Goal: Consume media (video, audio)

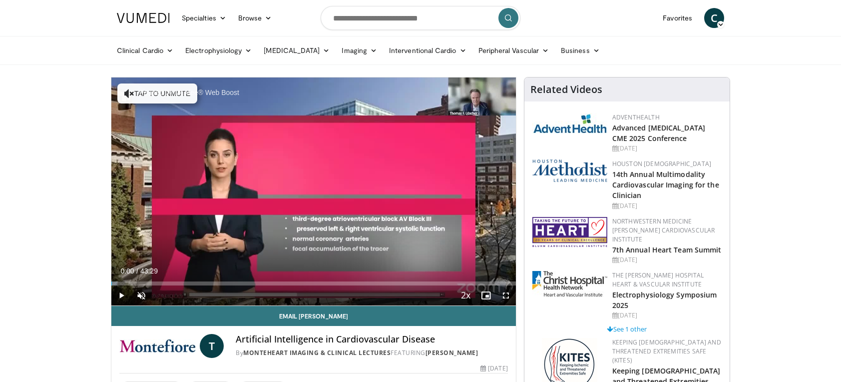
click at [126, 90] on div "Paused by McAfee® Web Boost" at bounding box center [186, 92] width 140 height 21
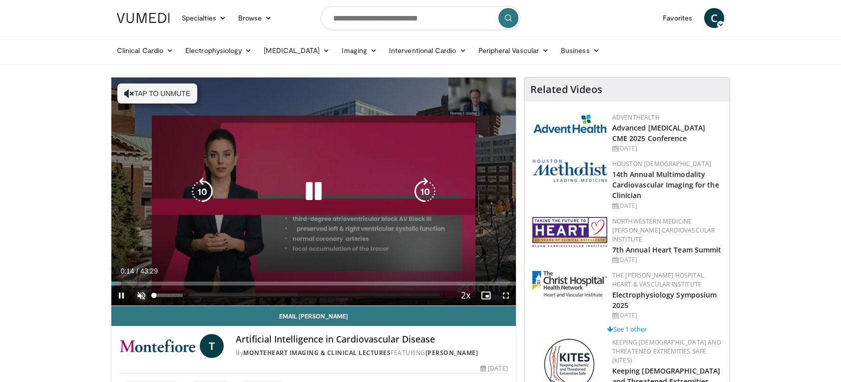
click at [136, 297] on span "Video Player" at bounding box center [141, 295] width 20 height 20
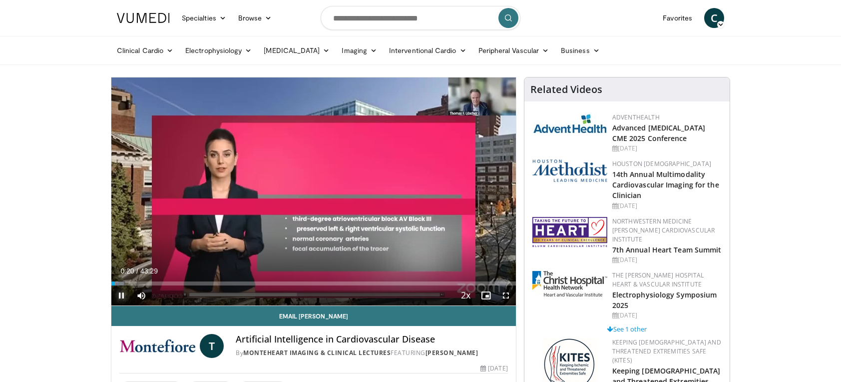
click at [120, 295] on span "Video Player" at bounding box center [121, 295] width 20 height 20
click at [113, 284] on div "Loaded : 3.06% 00:12 00:16" at bounding box center [313, 283] width 404 height 4
click at [113, 284] on div "Progress Bar" at bounding box center [117, 283] width 12 height 4
click at [111, 281] on div "**********" at bounding box center [313, 241] width 405 height 329
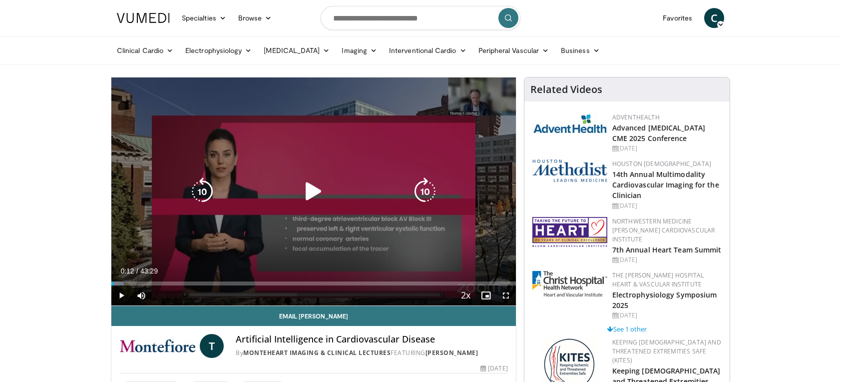
click at [310, 189] on icon "Video Player" at bounding box center [314, 191] width 28 height 28
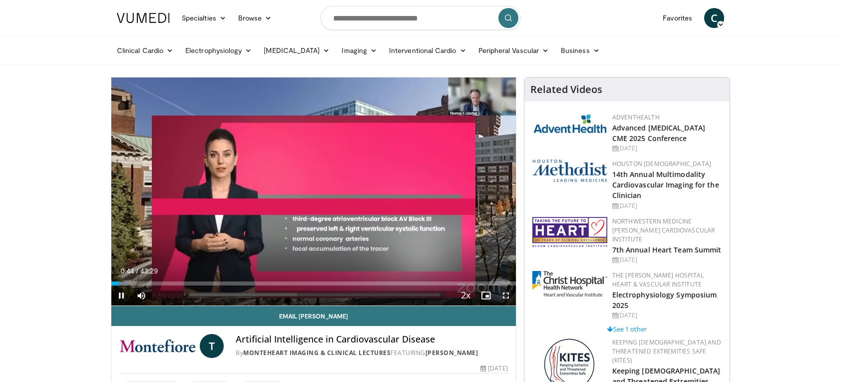
click at [503, 292] on span "Video Player" at bounding box center [506, 295] width 20 height 20
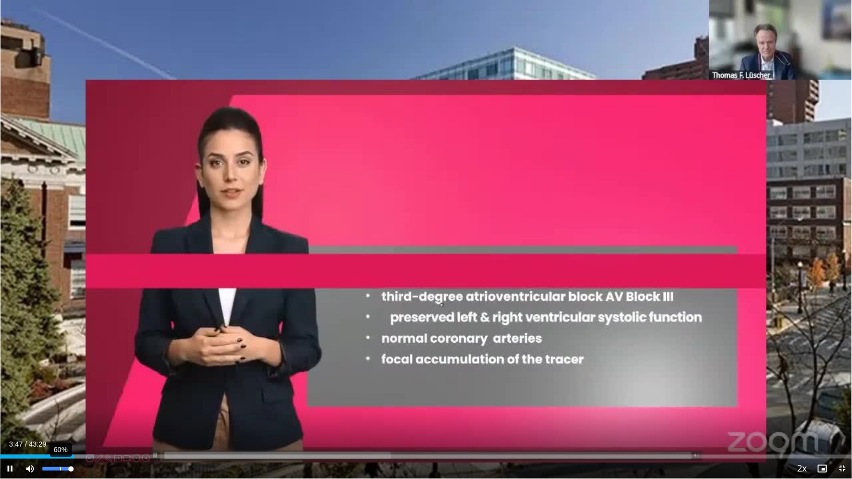
click at [59, 381] on div "60%" at bounding box center [56, 469] width 35 height 20
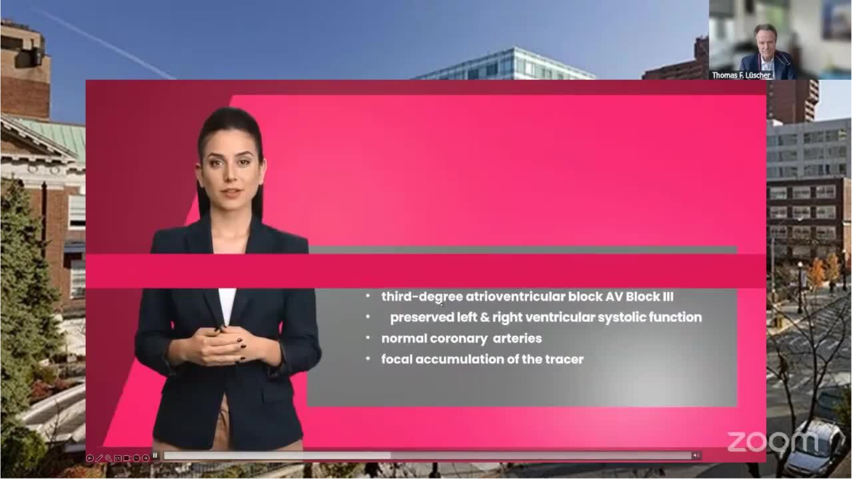
drag, startPoint x: 54, startPoint y: 479, endPoint x: 803, endPoint y: 233, distance: 787.8
click at [803, 233] on div "10 seconds Tap to unmute" at bounding box center [426, 239] width 852 height 479
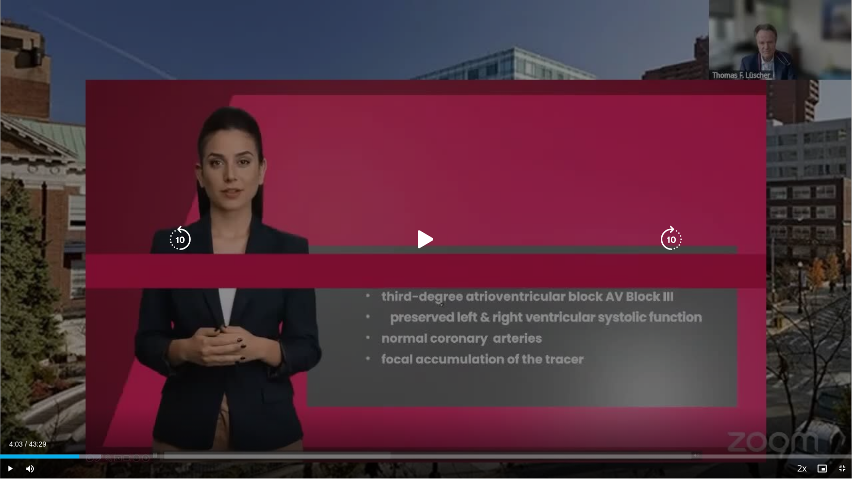
click at [424, 236] on icon "Video Player" at bounding box center [426, 240] width 28 height 28
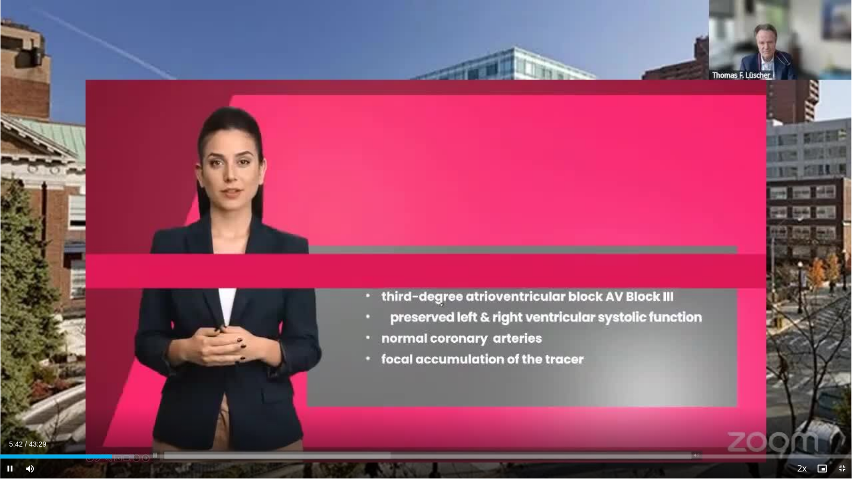
click at [840, 381] on span "Video Player" at bounding box center [842, 469] width 20 height 20
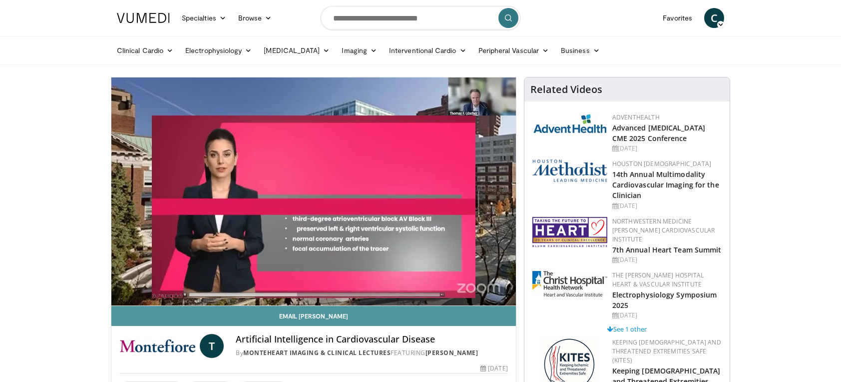
click at [503, 310] on link "Email [PERSON_NAME]" at bounding box center [313, 316] width 404 height 20
